Goal: Navigation & Orientation: Find specific page/section

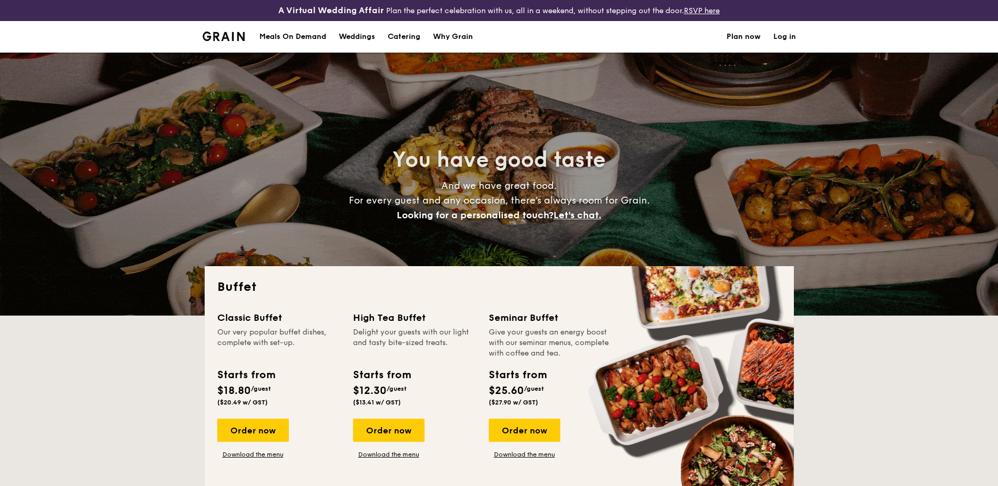
select select
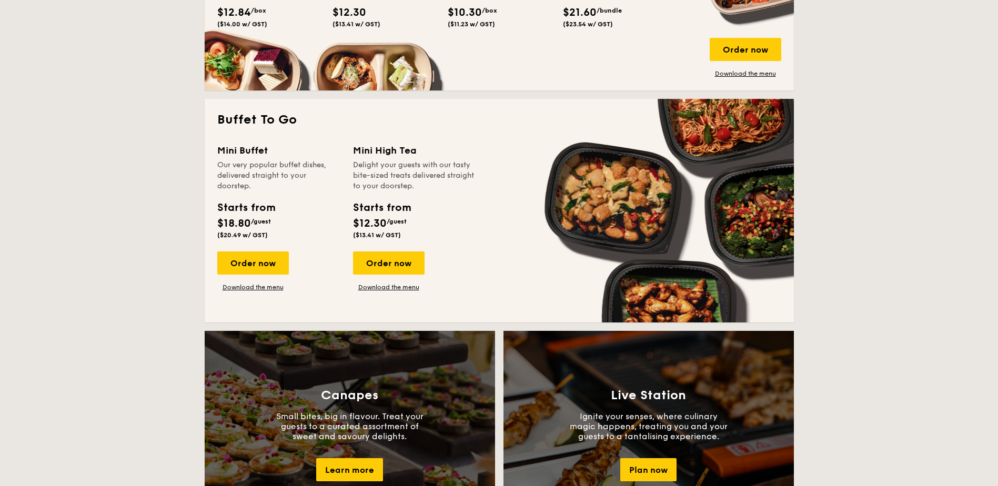
scroll to position [894, 0]
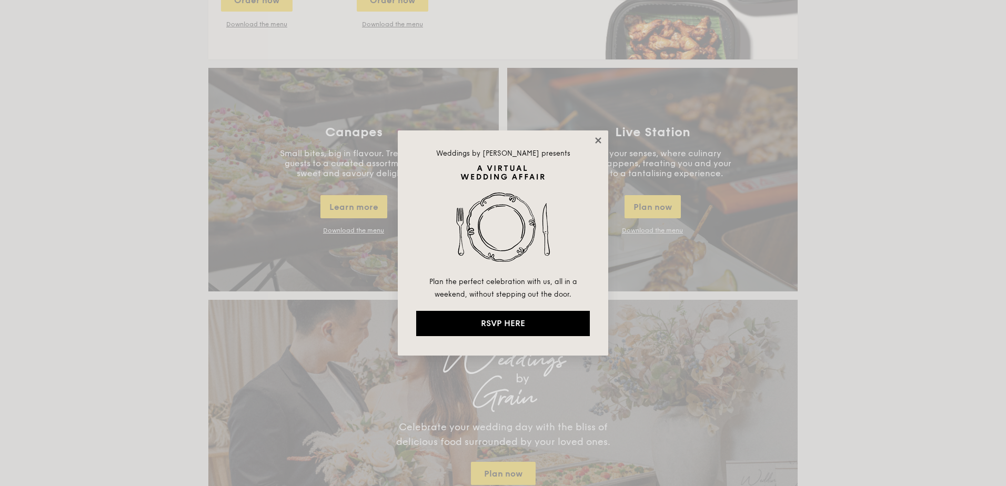
click at [595, 136] on icon at bounding box center [597, 140] width 9 height 9
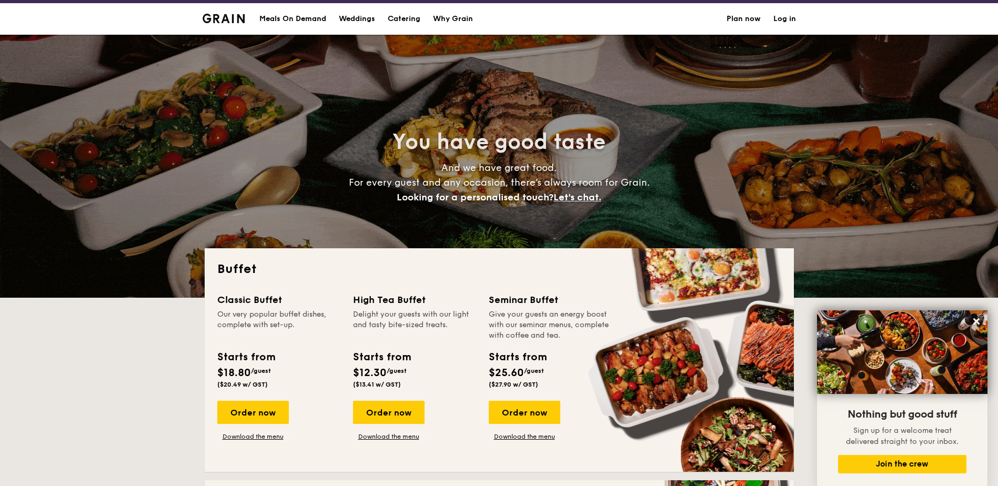
scroll to position [0, 0]
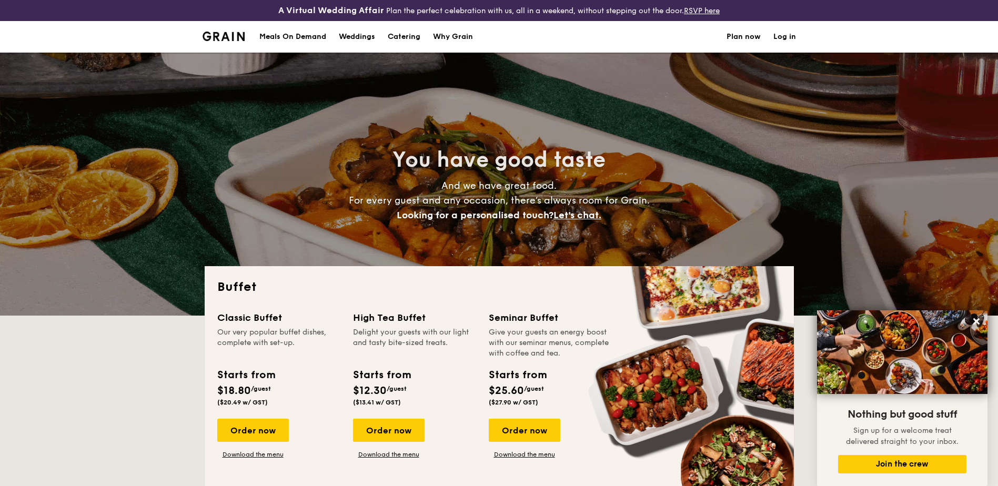
click at [419, 35] on h1 "Catering" at bounding box center [404, 37] width 33 height 32
click at [418, 33] on h1 "Catering" at bounding box center [404, 37] width 33 height 32
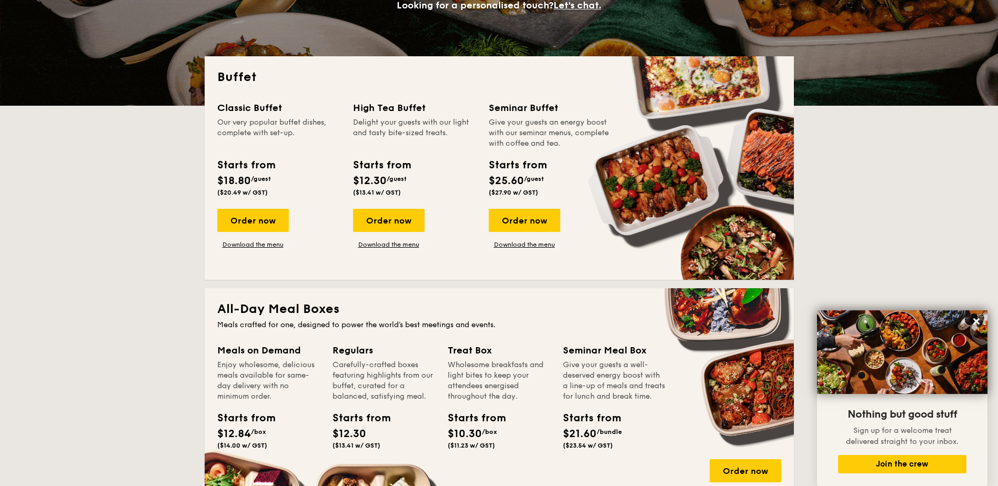
scroll to position [210, 0]
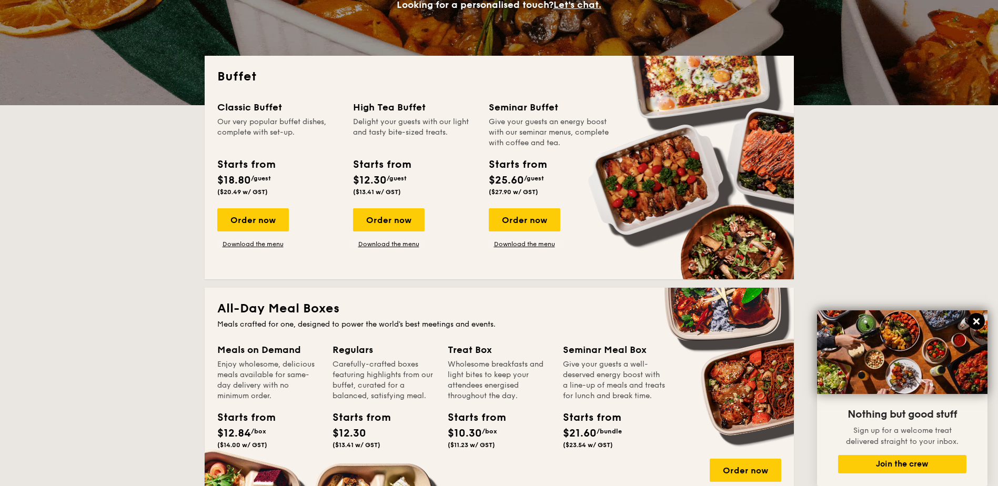
click at [974, 321] on icon at bounding box center [975, 321] width 9 height 9
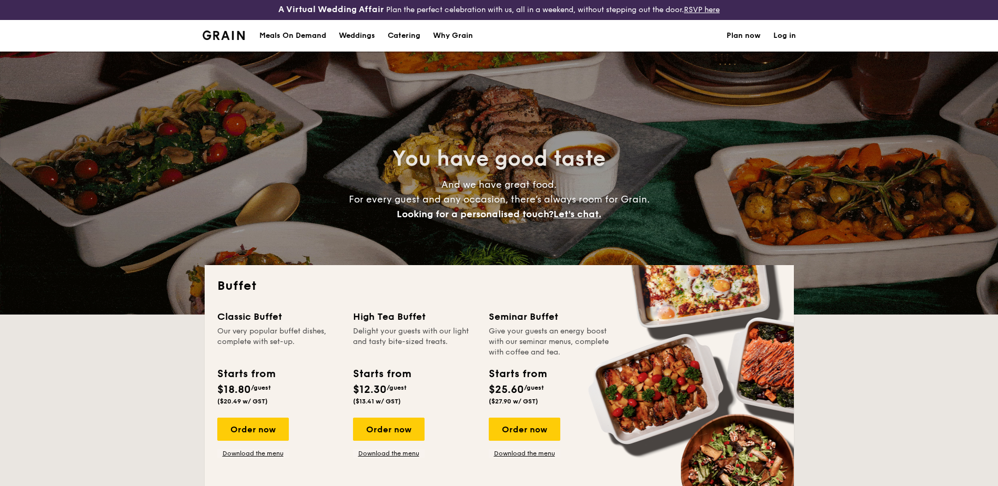
scroll to position [0, 0]
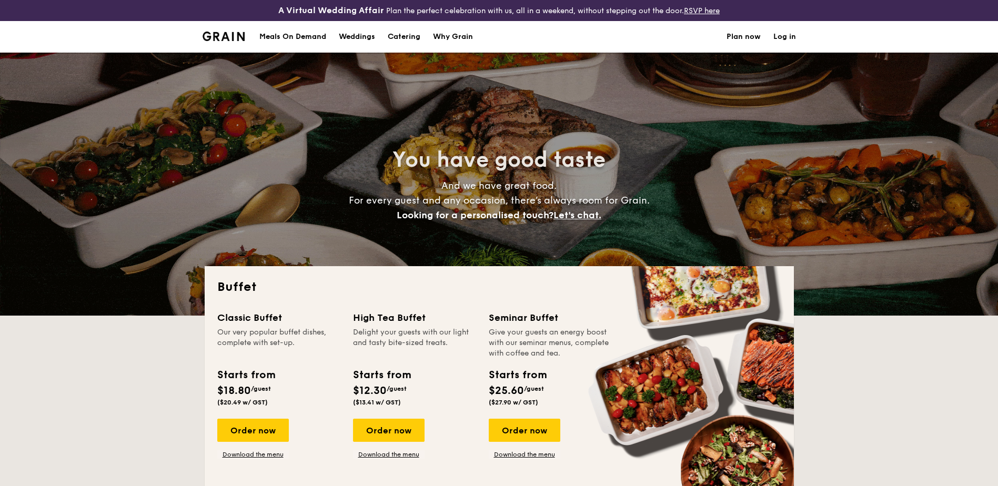
click at [319, 36] on div "Meals On Demand" at bounding box center [292, 37] width 67 height 32
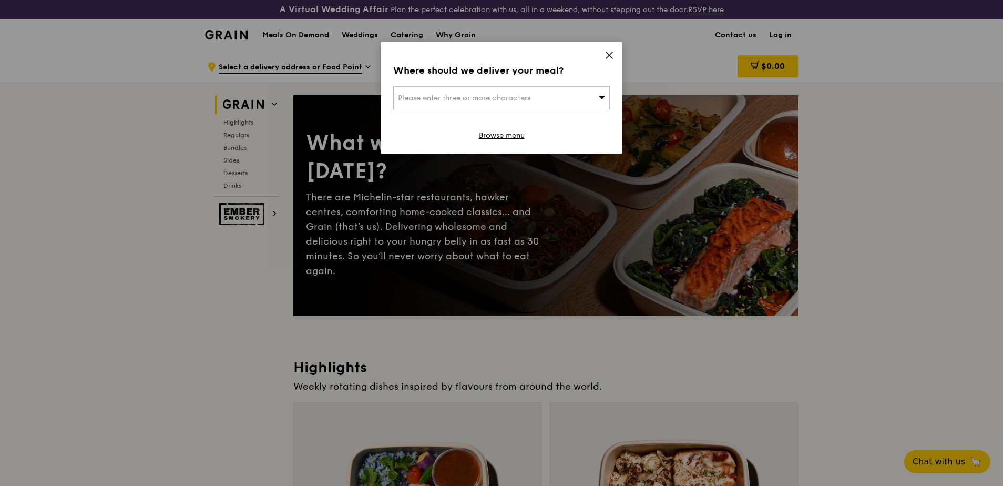
click at [607, 56] on icon at bounding box center [609, 54] width 9 height 9
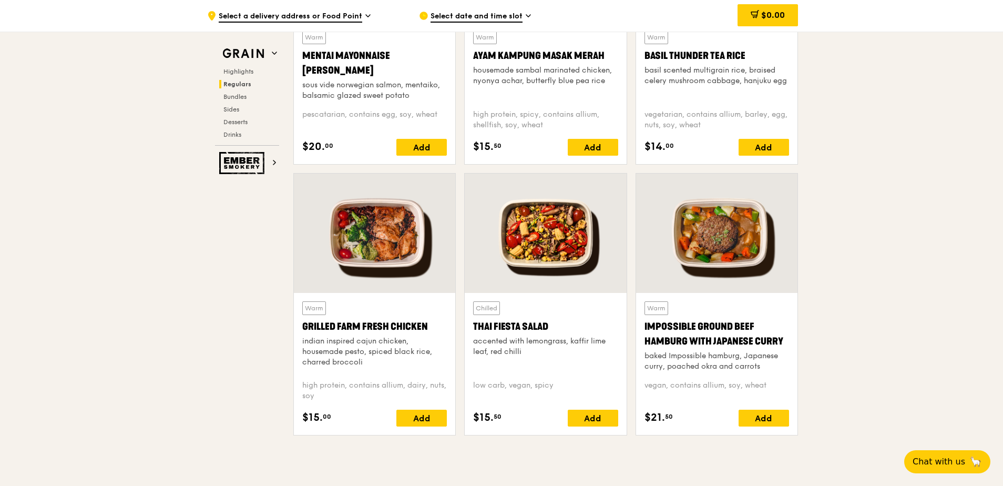
scroll to position [785, 0]
